Goal: Find specific page/section: Find specific page/section

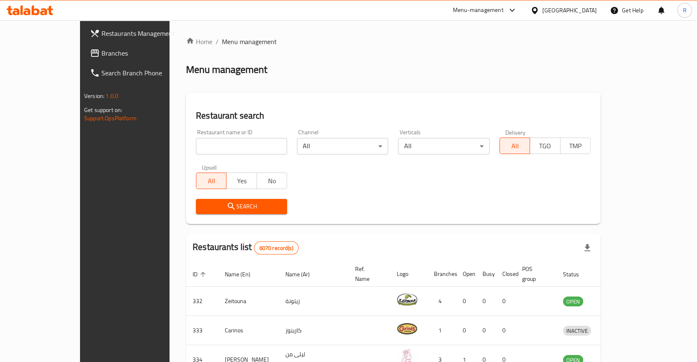
click at [196, 142] on input "search" at bounding box center [241, 146] width 91 height 16
type input "just 4 u"
click button "Search" at bounding box center [241, 206] width 91 height 15
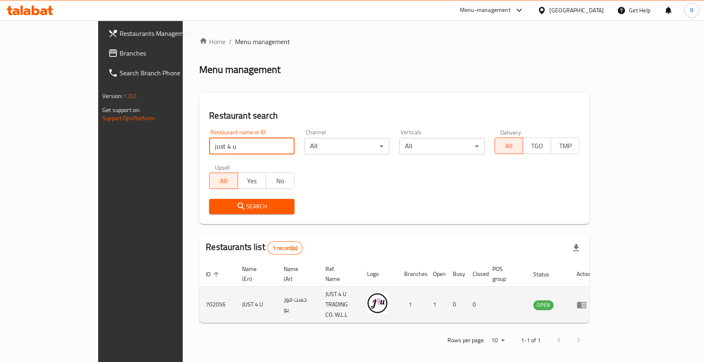
click at [586, 300] on icon "enhanced table" at bounding box center [581, 305] width 10 height 10
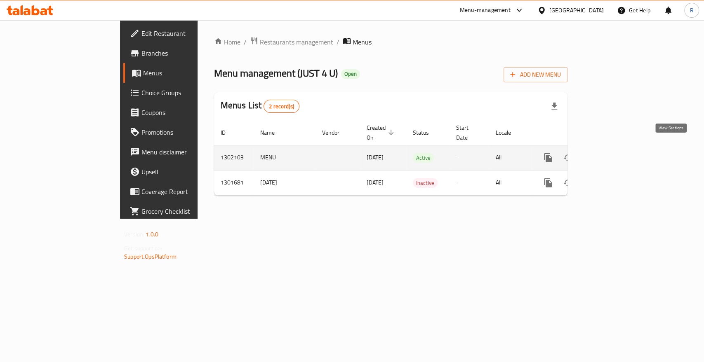
click at [611, 154] on icon "enhanced table" at bounding box center [607, 157] width 7 height 7
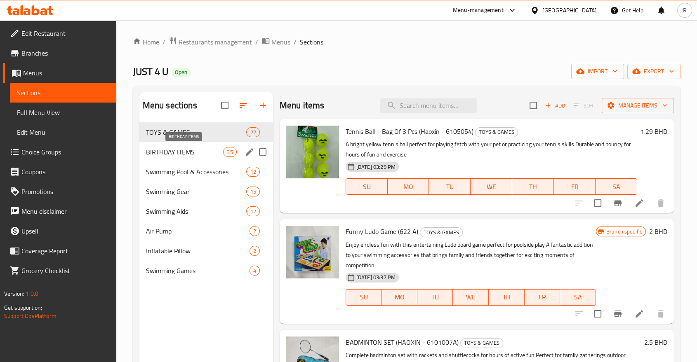
click at [160, 151] on span "BIRTHDAY ITEMS" at bounding box center [185, 152] width 78 height 10
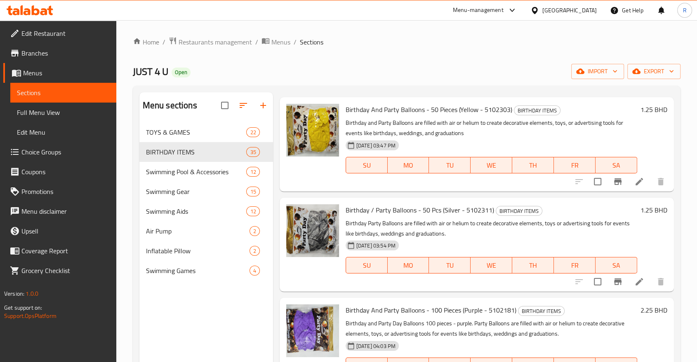
scroll to position [1145, 0]
